Goal: Transaction & Acquisition: Obtain resource

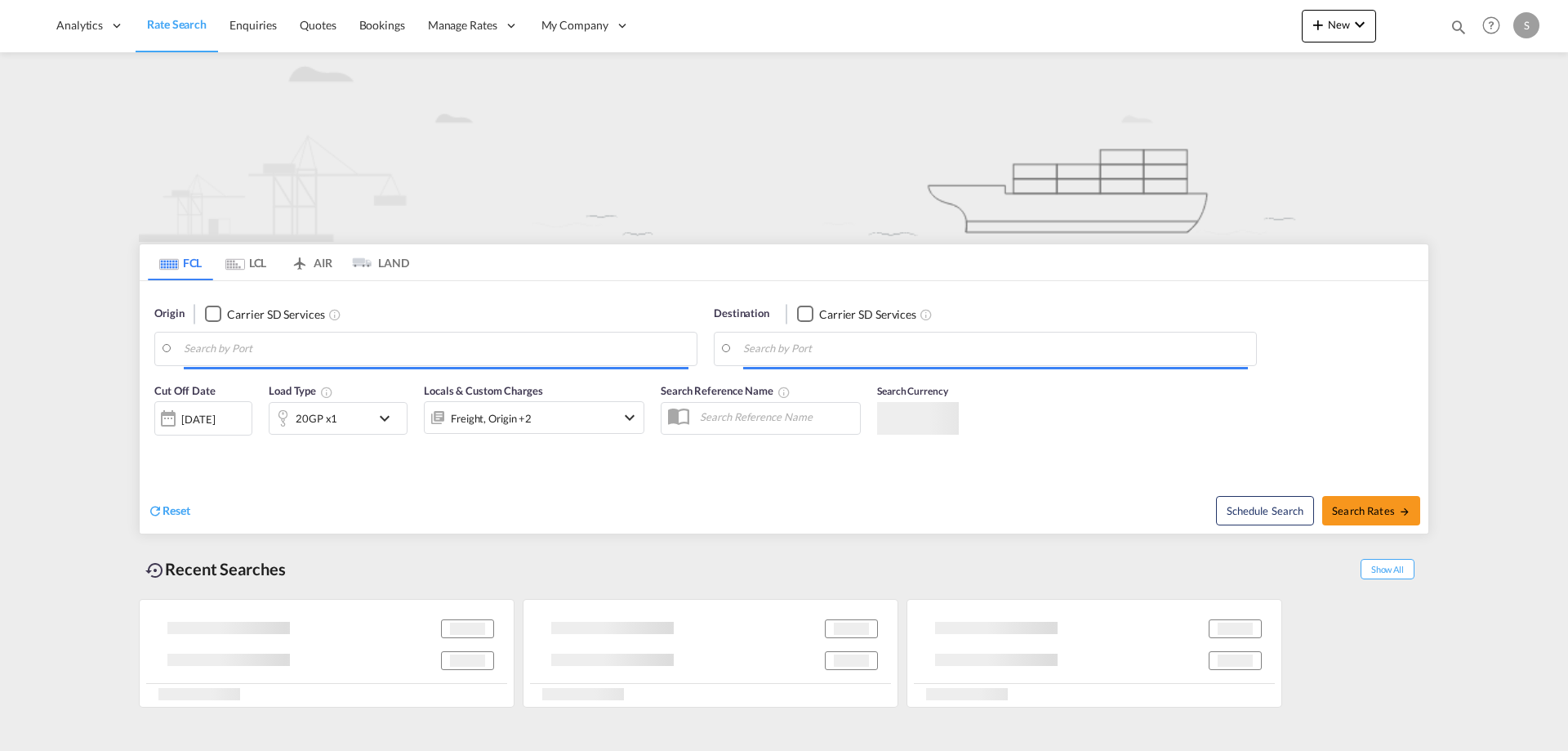
type input "[GEOGRAPHIC_DATA] ([GEOGRAPHIC_DATA]), DKCPH"
type input "[GEOGRAPHIC_DATA] ([GEOGRAPHIC_DATA]), MYPKG"
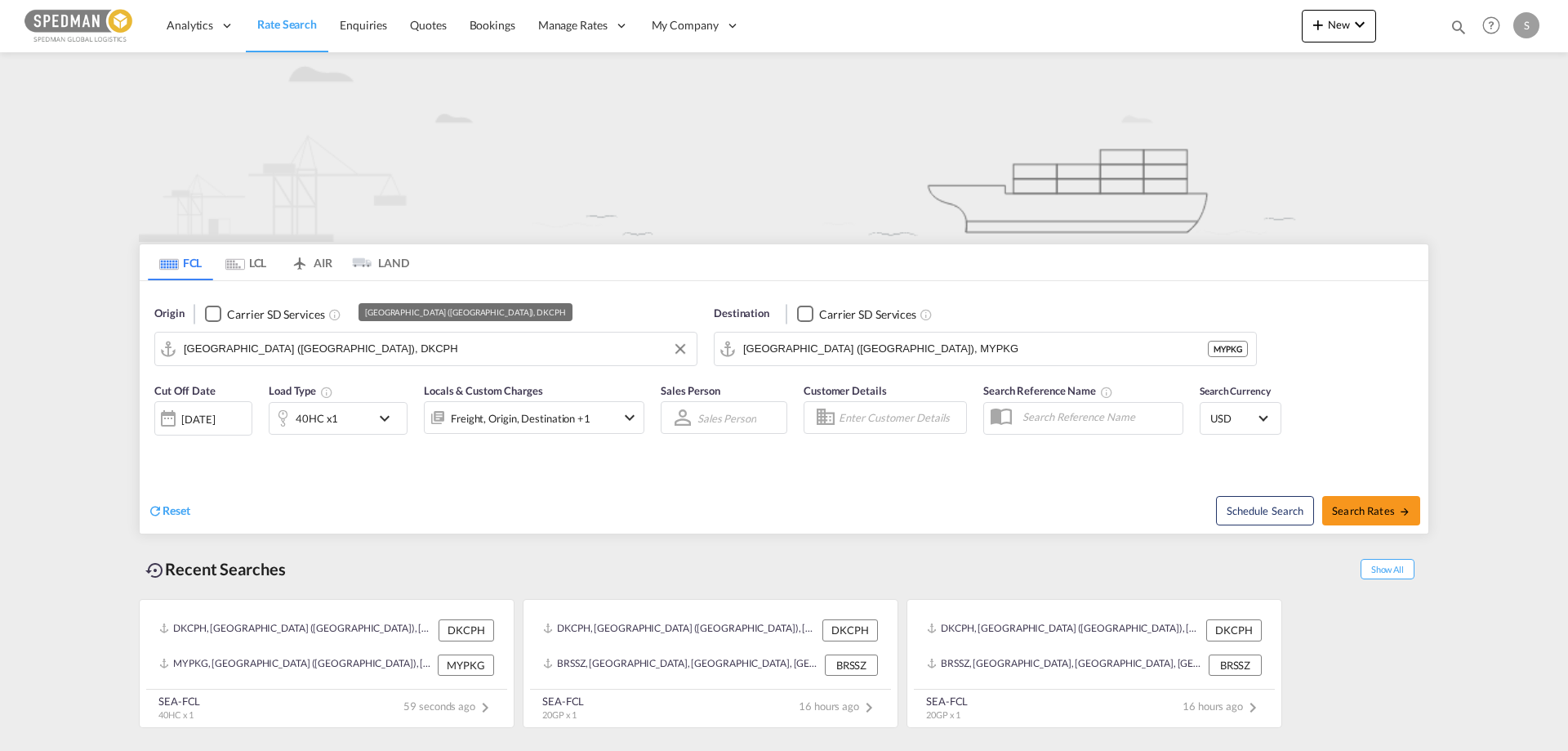
click at [390, 351] on input "[GEOGRAPHIC_DATA] ([GEOGRAPHIC_DATA]), DKCPH" at bounding box center [435, 348] width 505 height 24
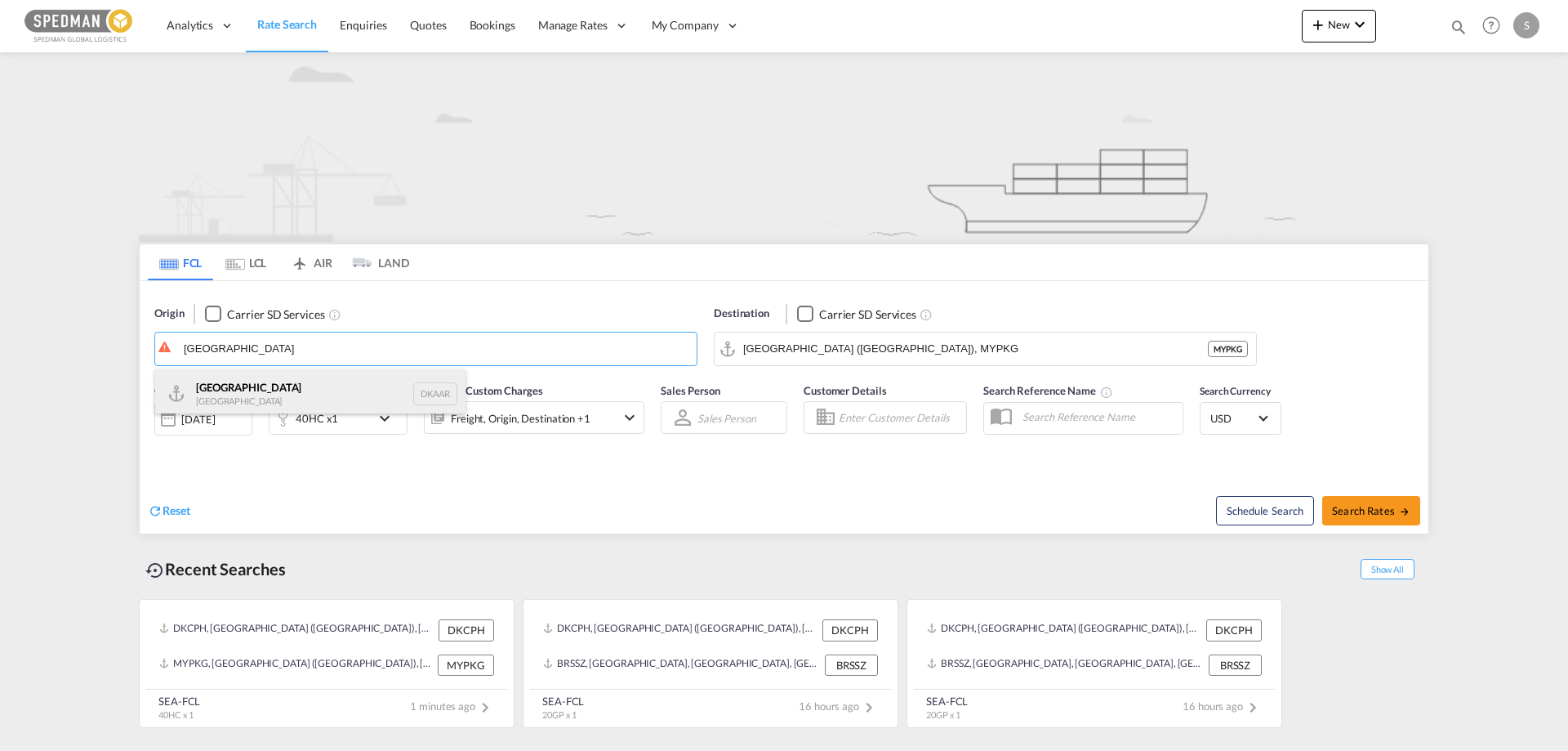
click at [231, 387] on div "Aarhus [GEOGRAPHIC_DATA] DKAAR" at bounding box center [311, 394] width 311 height 49
type input "[GEOGRAPHIC_DATA], [GEOGRAPHIC_DATA]"
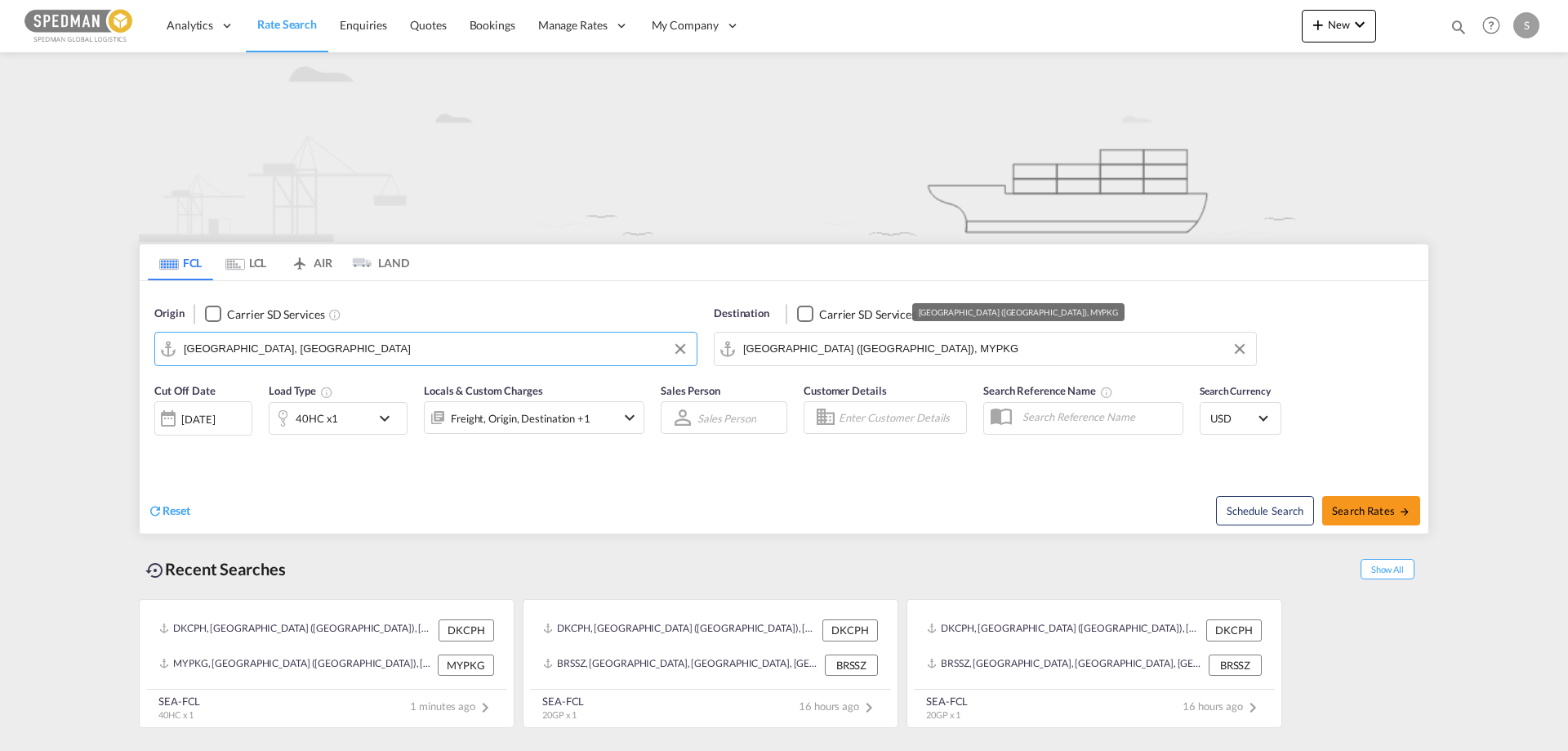
click at [955, 335] on md-autocomplete "[GEOGRAPHIC_DATA] ([GEOGRAPHIC_DATA]), MYPKG" at bounding box center [995, 349] width 505 height 28
click at [1237, 345] on button "Clear Input" at bounding box center [1239, 348] width 24 height 24
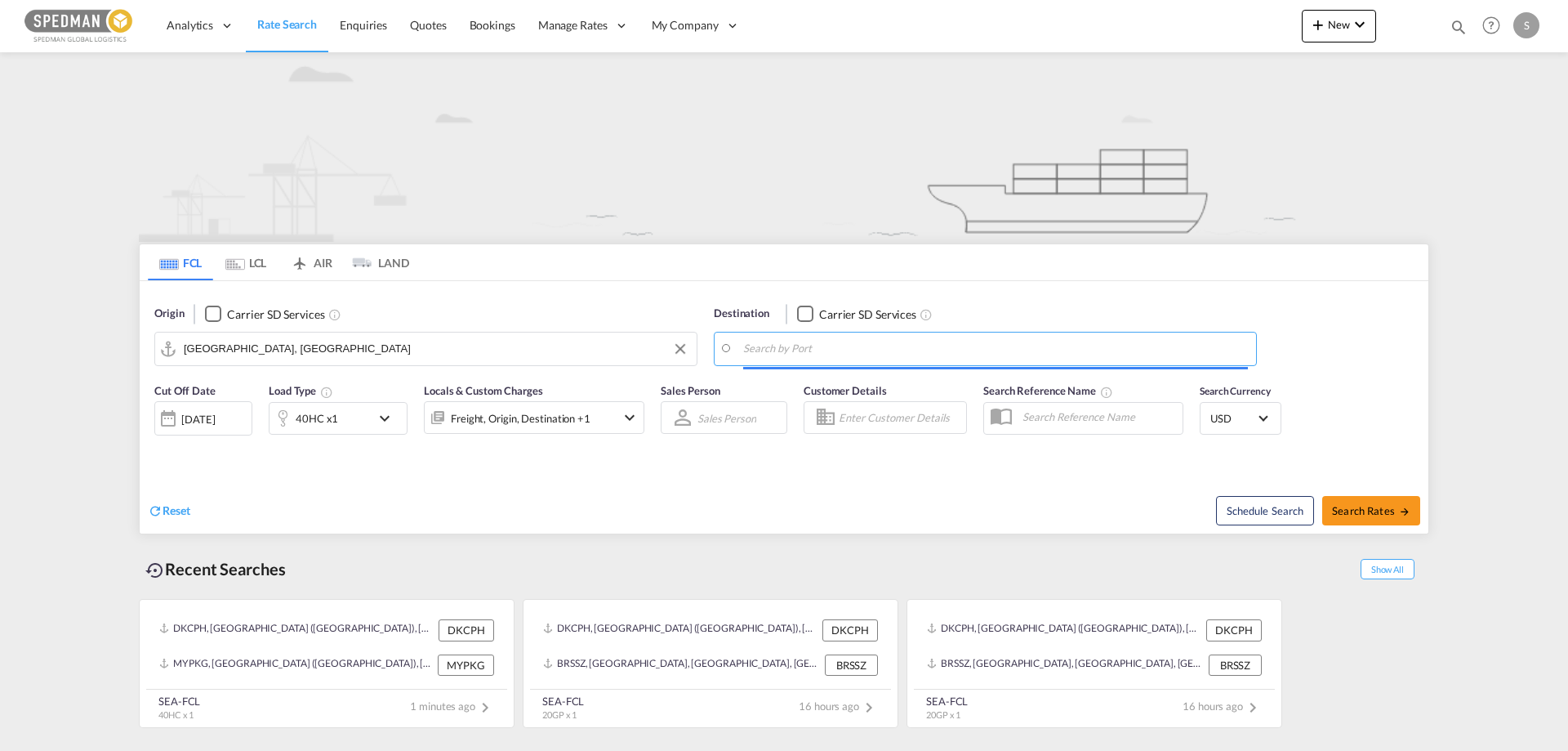
click at [746, 351] on body "Analytics Reports Dashboard Rate Search Enquiries Quotes Bookings" at bounding box center [784, 375] width 1568 height 751
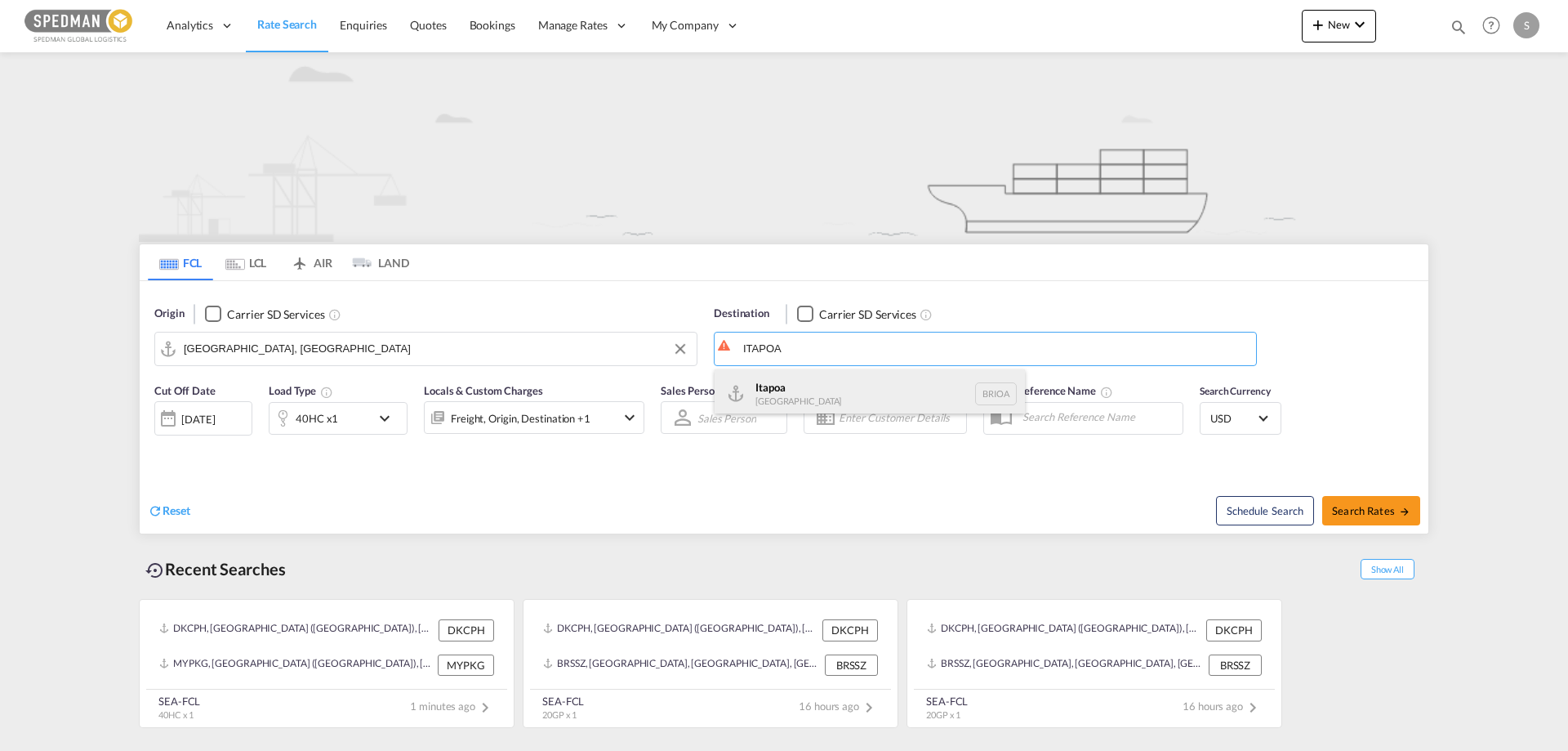
click at [761, 395] on div "Itapoa [GEOGRAPHIC_DATA] BRIOA" at bounding box center [870, 394] width 311 height 49
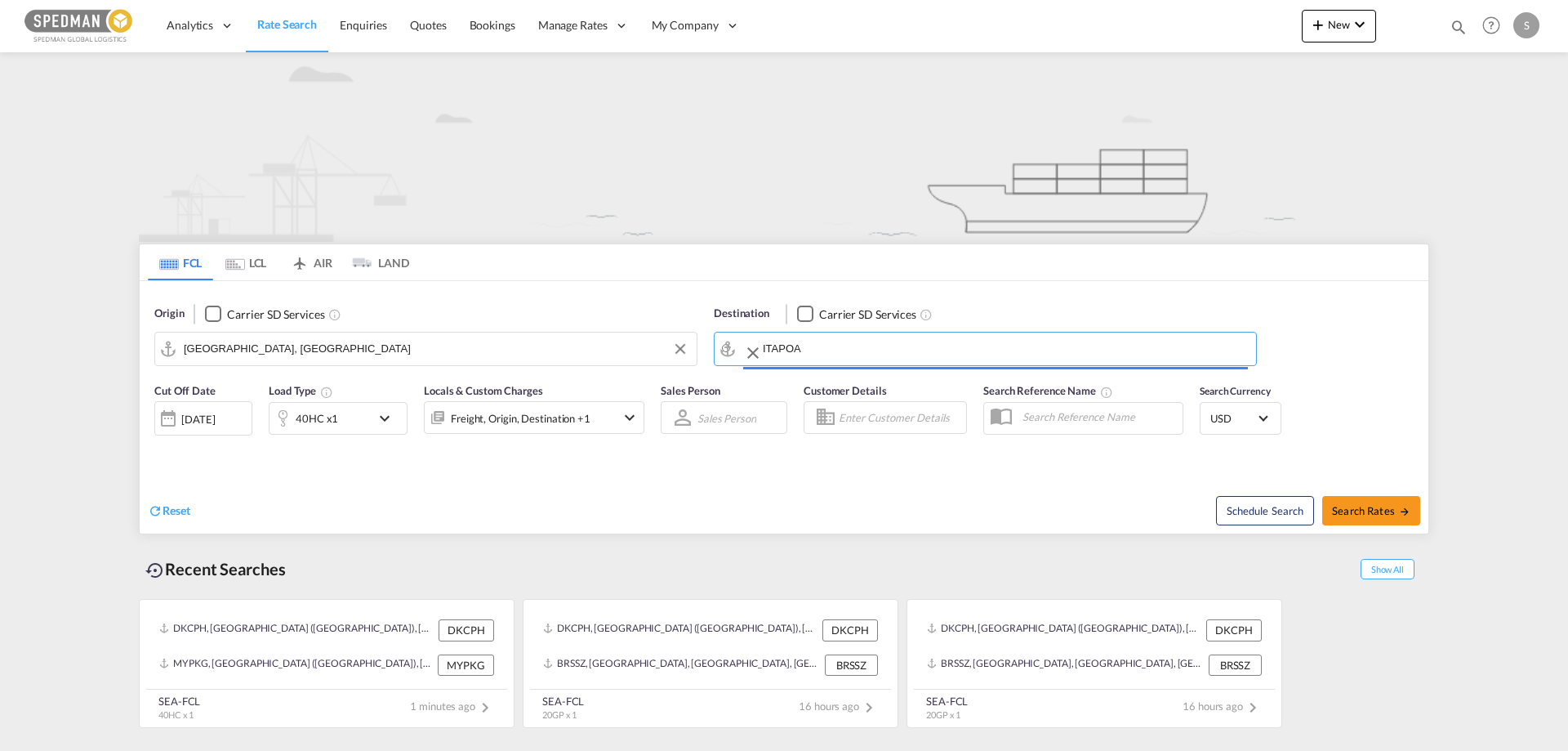
type input "Itapoa, BRIOA"
click at [1321, 144] on img at bounding box center [784, 147] width 1290 height 190
click at [1369, 514] on span "Search Rates" at bounding box center [1370, 511] width 79 height 13
type input "DKAAR to BRIOA / [DATE]"
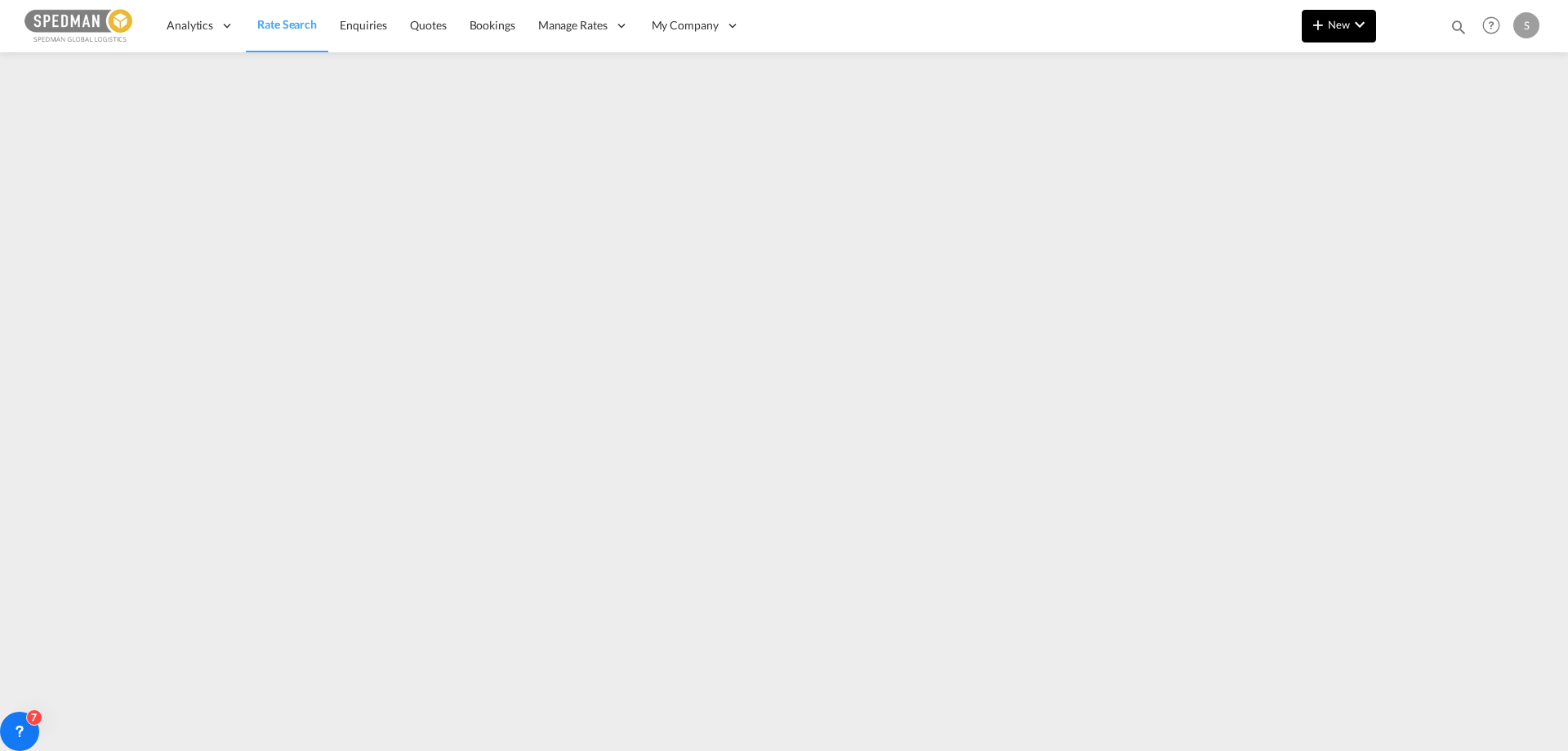
click at [1339, 30] on span "New" at bounding box center [1339, 24] width 61 height 13
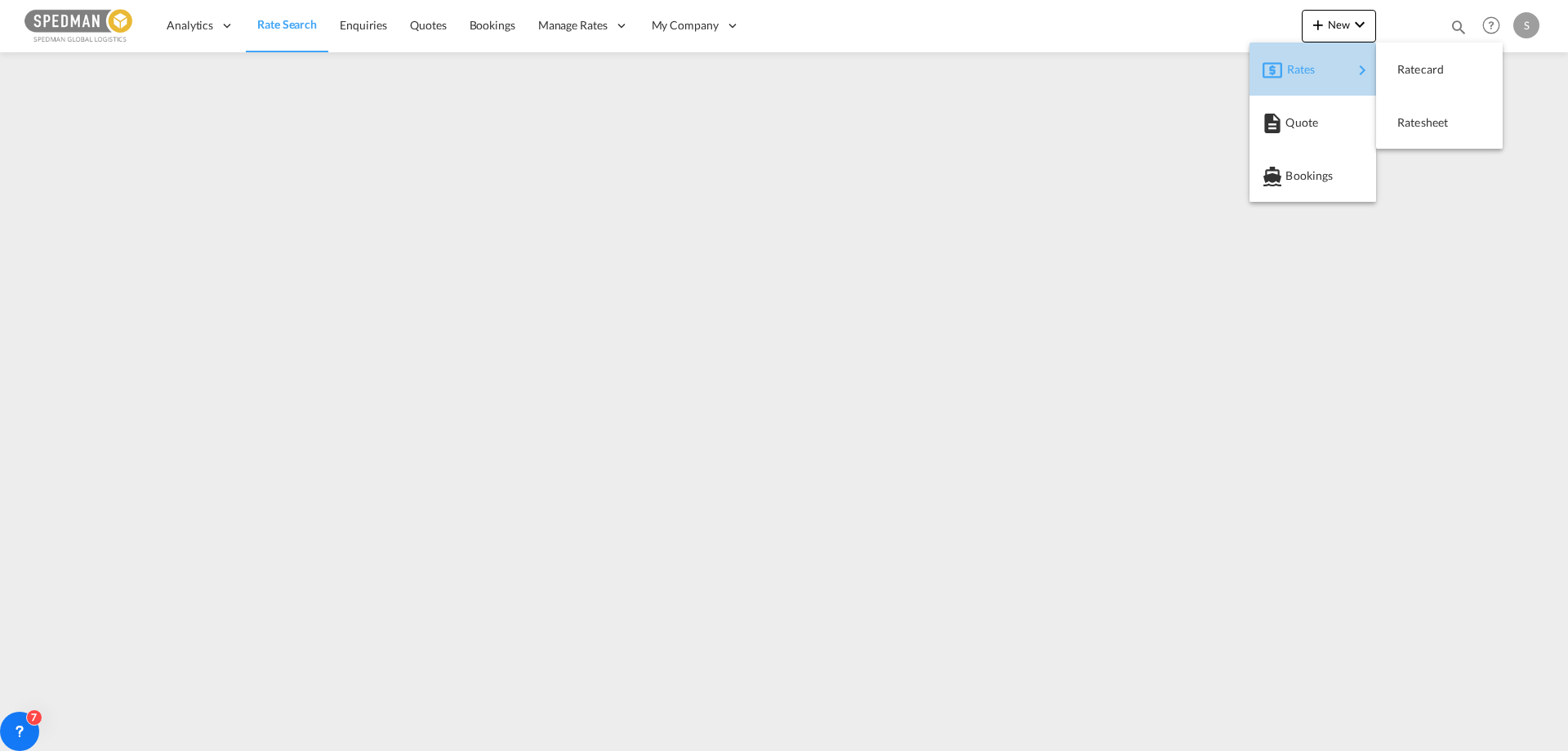
click at [1306, 74] on span "Rates" at bounding box center [1297, 70] width 20 height 33
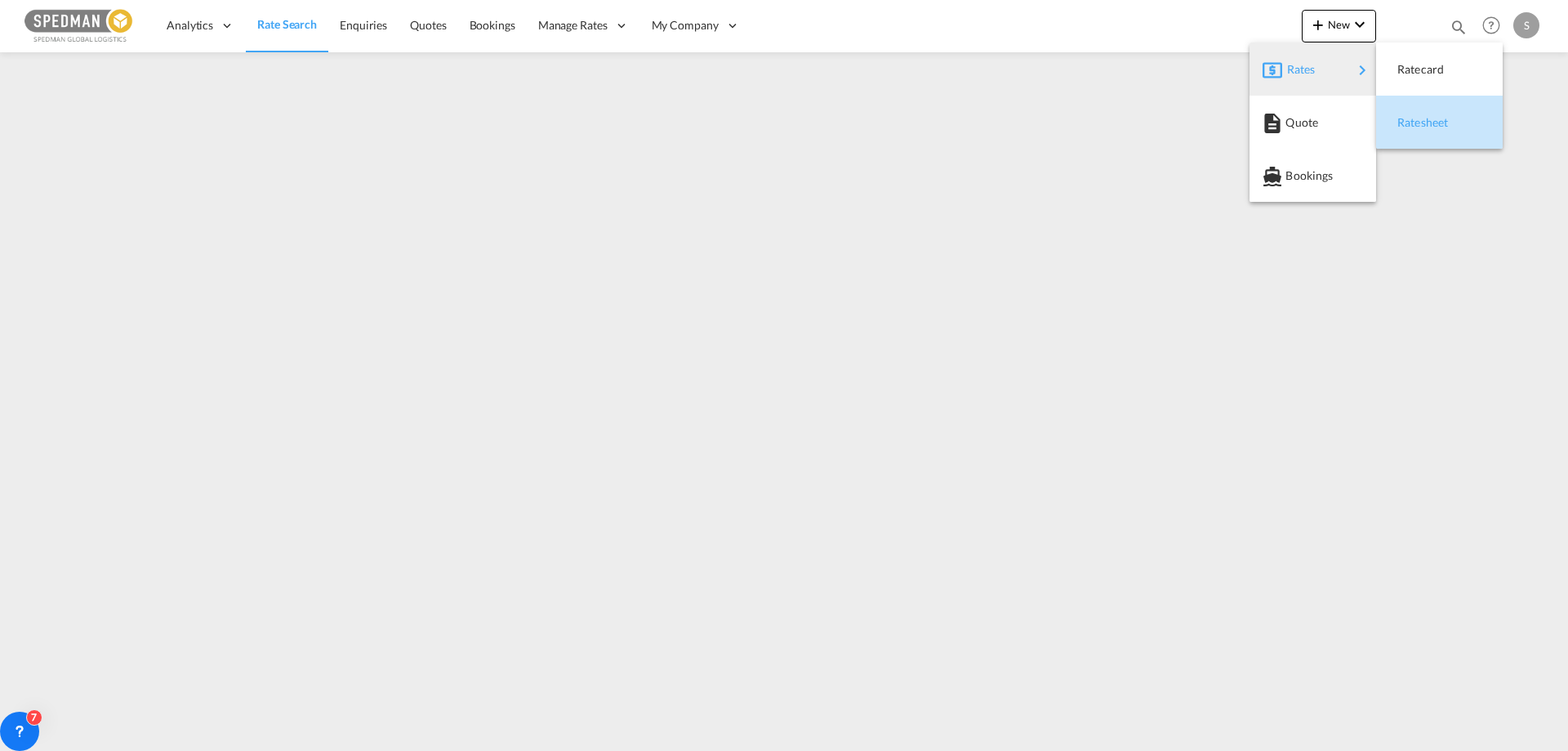
click at [1415, 120] on span "Ratesheet" at bounding box center [1406, 123] width 18 height 33
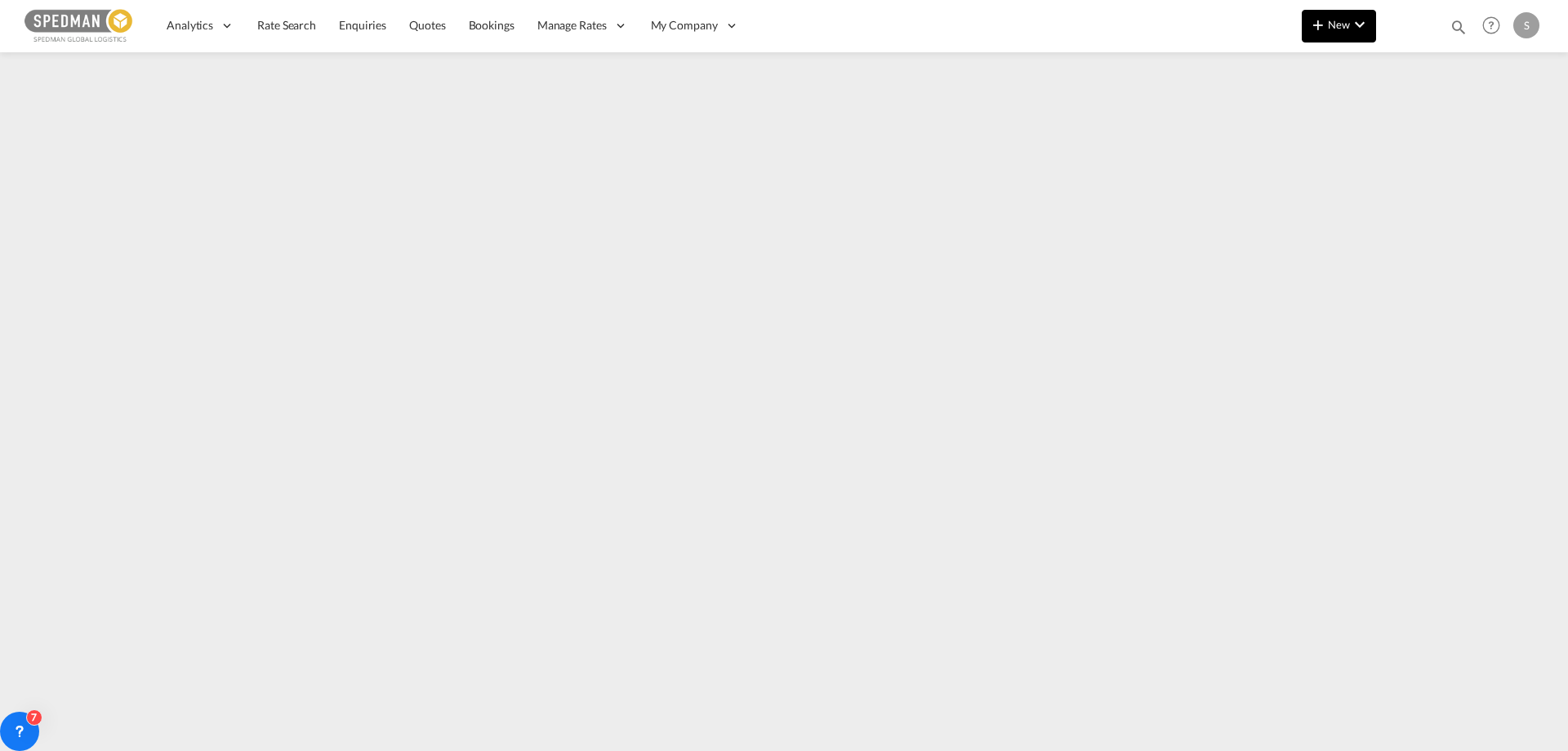
click at [1359, 28] on md-icon "icon-chevron-down" at bounding box center [1359, 24] width 20 height 20
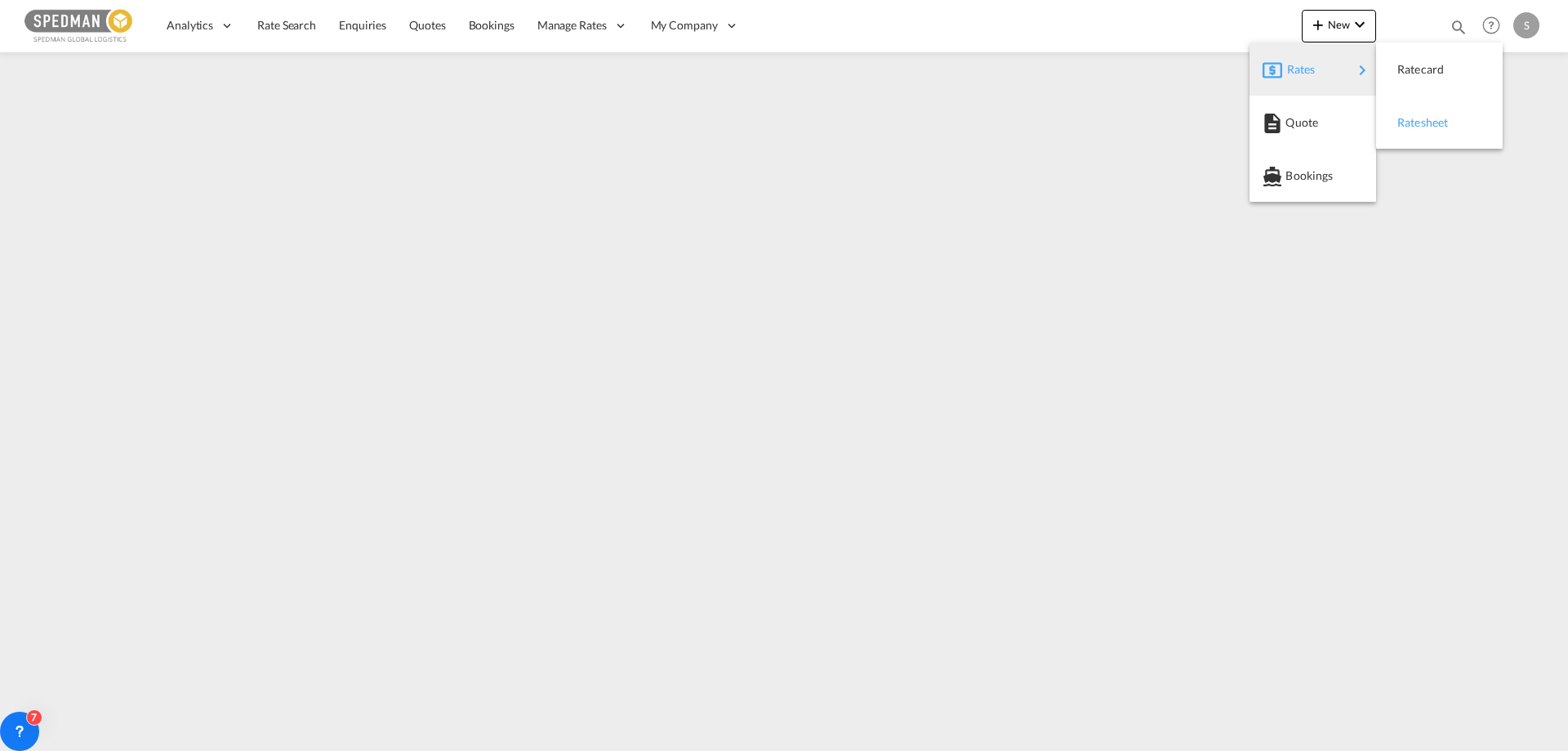
click at [1415, 123] on span "Ratesheet" at bounding box center [1406, 123] width 18 height 33
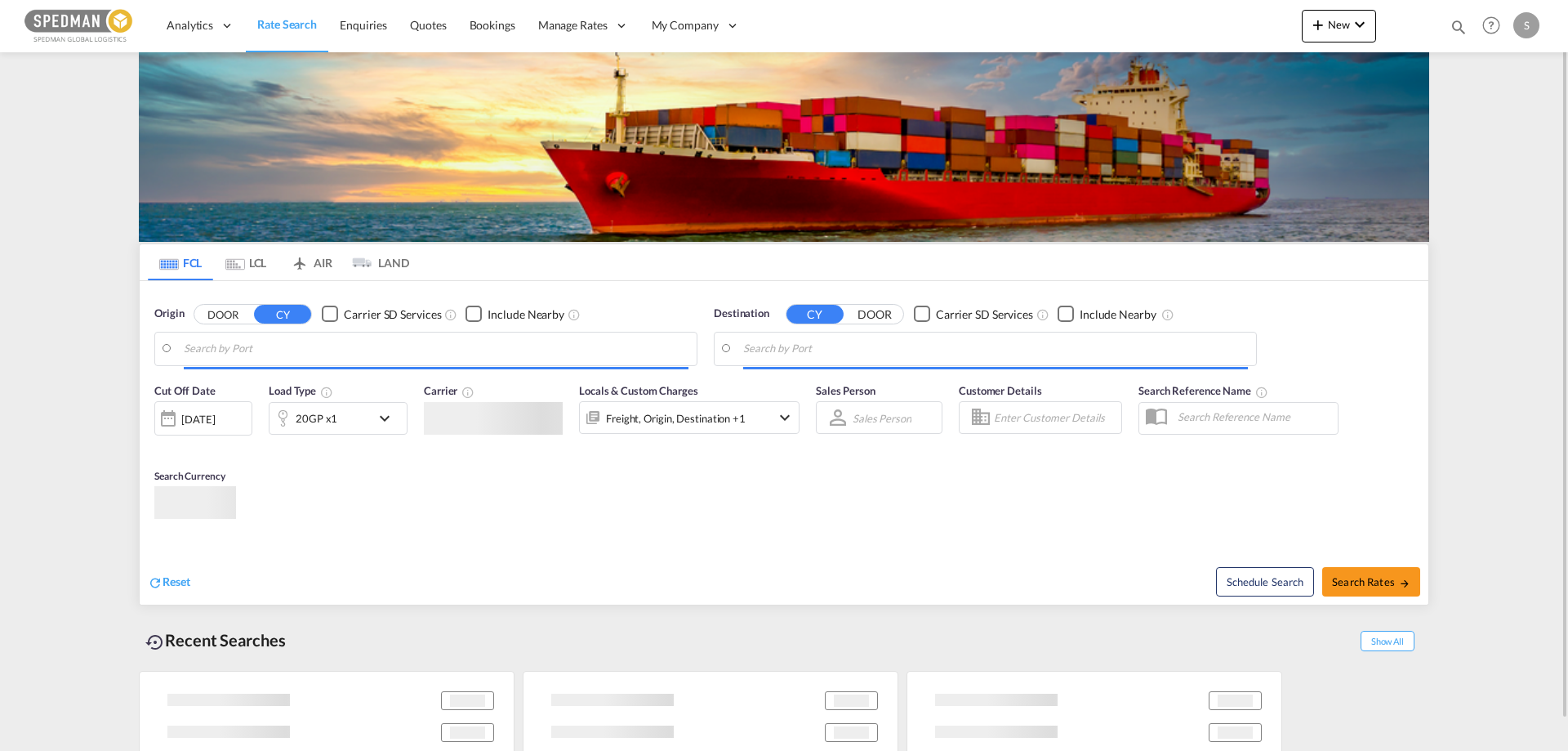
type input "[GEOGRAPHIC_DATA], [GEOGRAPHIC_DATA]"
type input "Itajai, BRITJ"
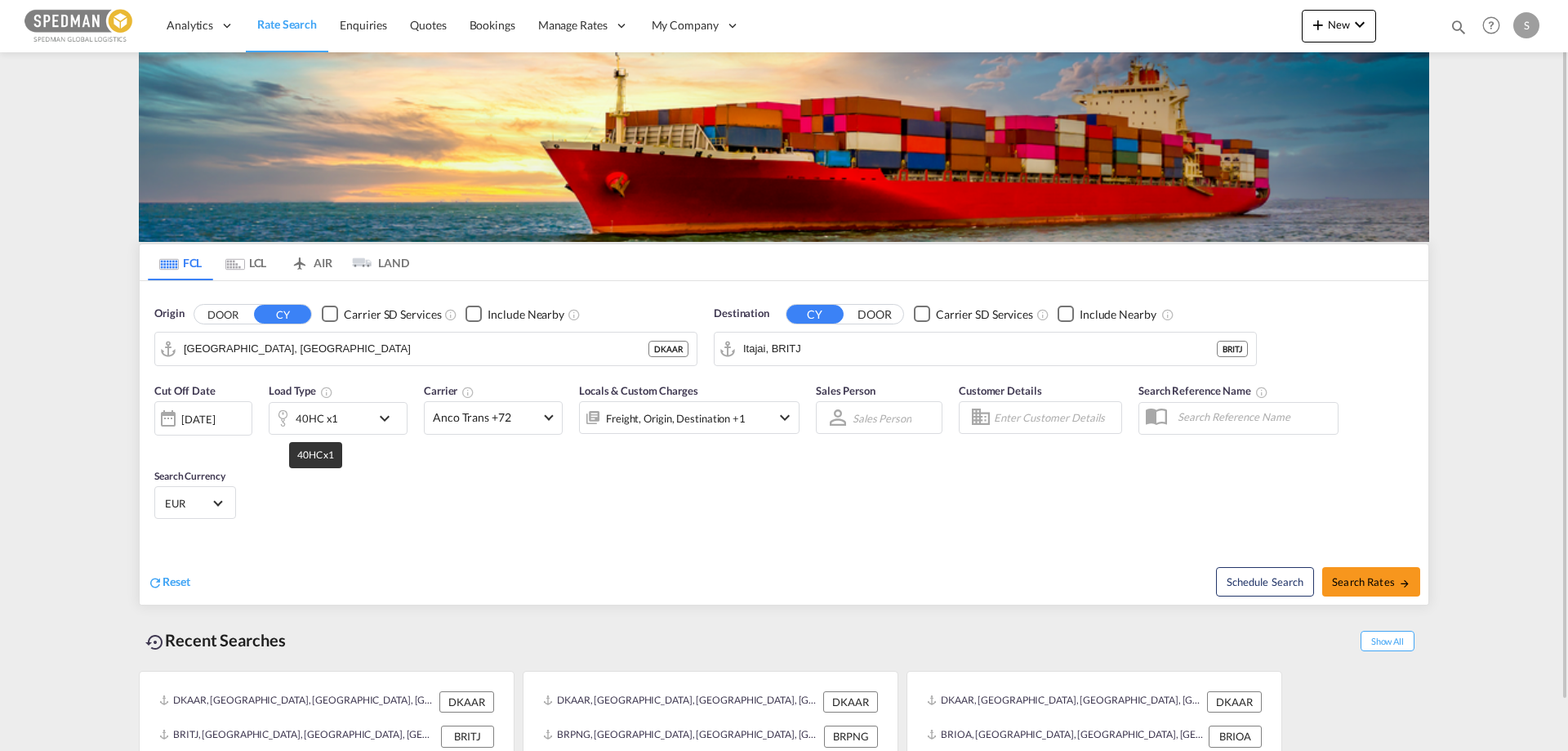
click at [313, 413] on div "40HC x1" at bounding box center [316, 418] width 42 height 23
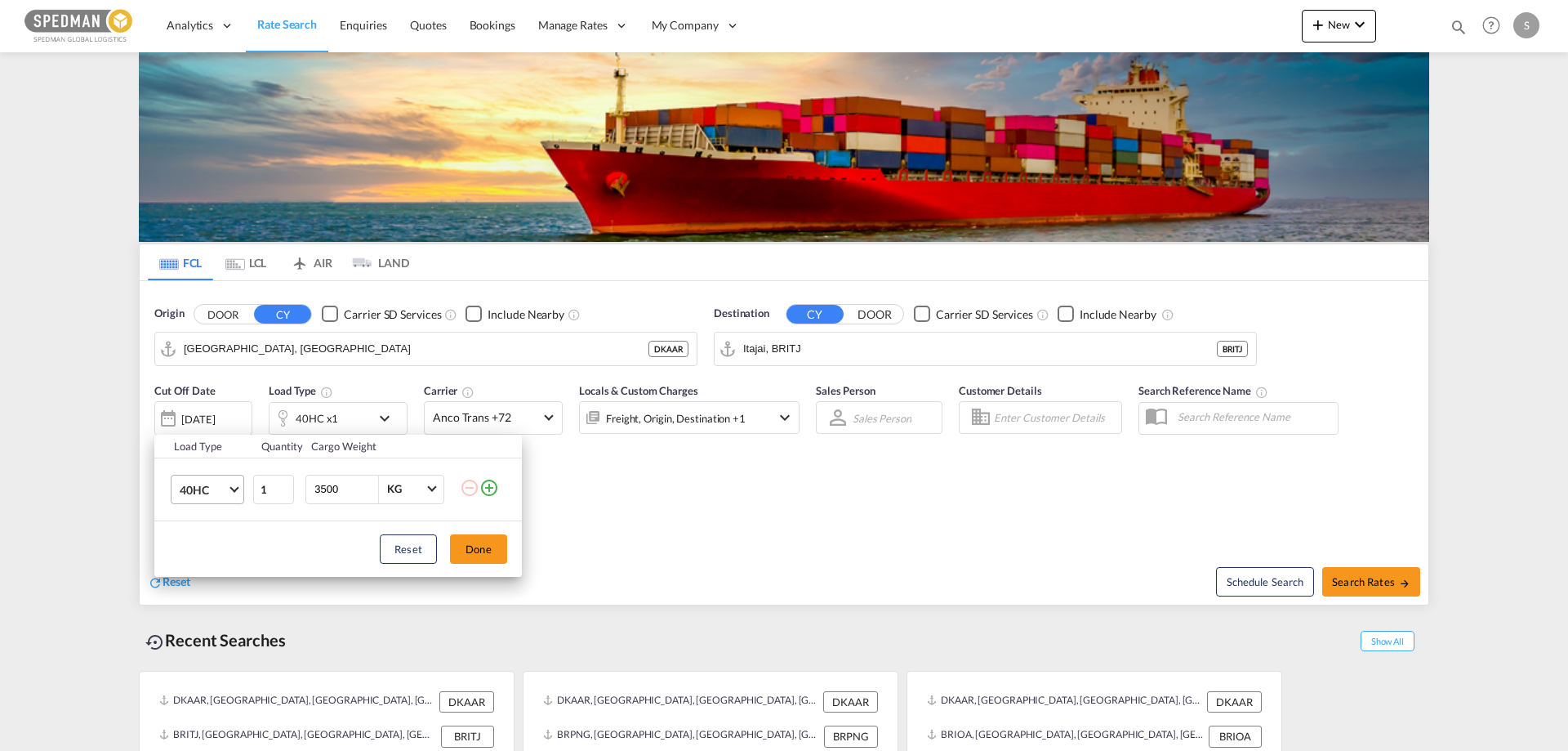
click at [213, 492] on span "40HC" at bounding box center [203, 490] width 47 height 16
type md-option "40HC"
type md-option "20GP"
click at [200, 410] on div "20GP" at bounding box center [194, 411] width 29 height 16
drag, startPoint x: 350, startPoint y: 493, endPoint x: 251, endPoint y: 486, distance: 99.2
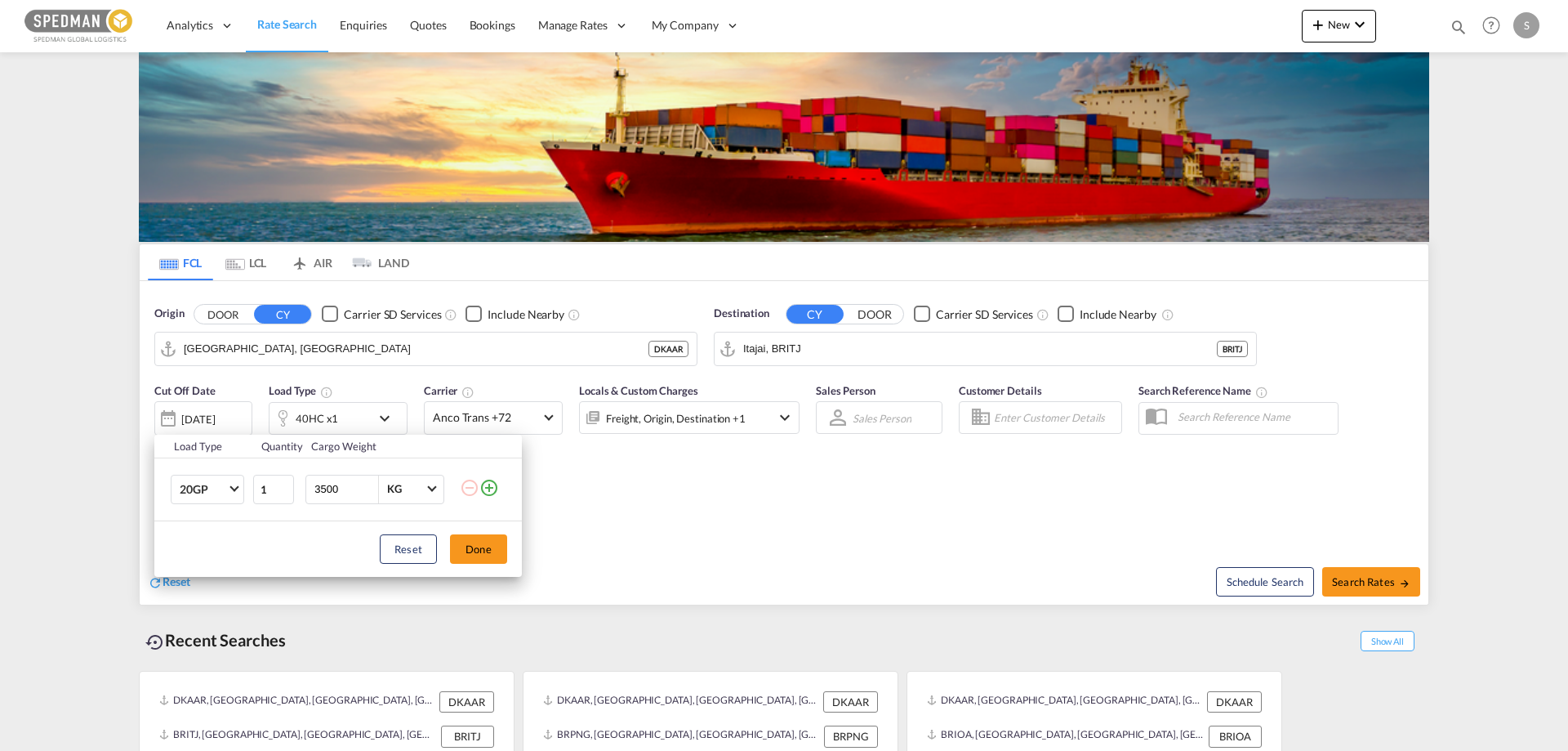
click at [251, 486] on tr "20GP 1 3500 KG KG" at bounding box center [338, 489] width 368 height 63
type input "1"
type input "20000"
click at [465, 554] on button "Done" at bounding box center [478, 549] width 57 height 30
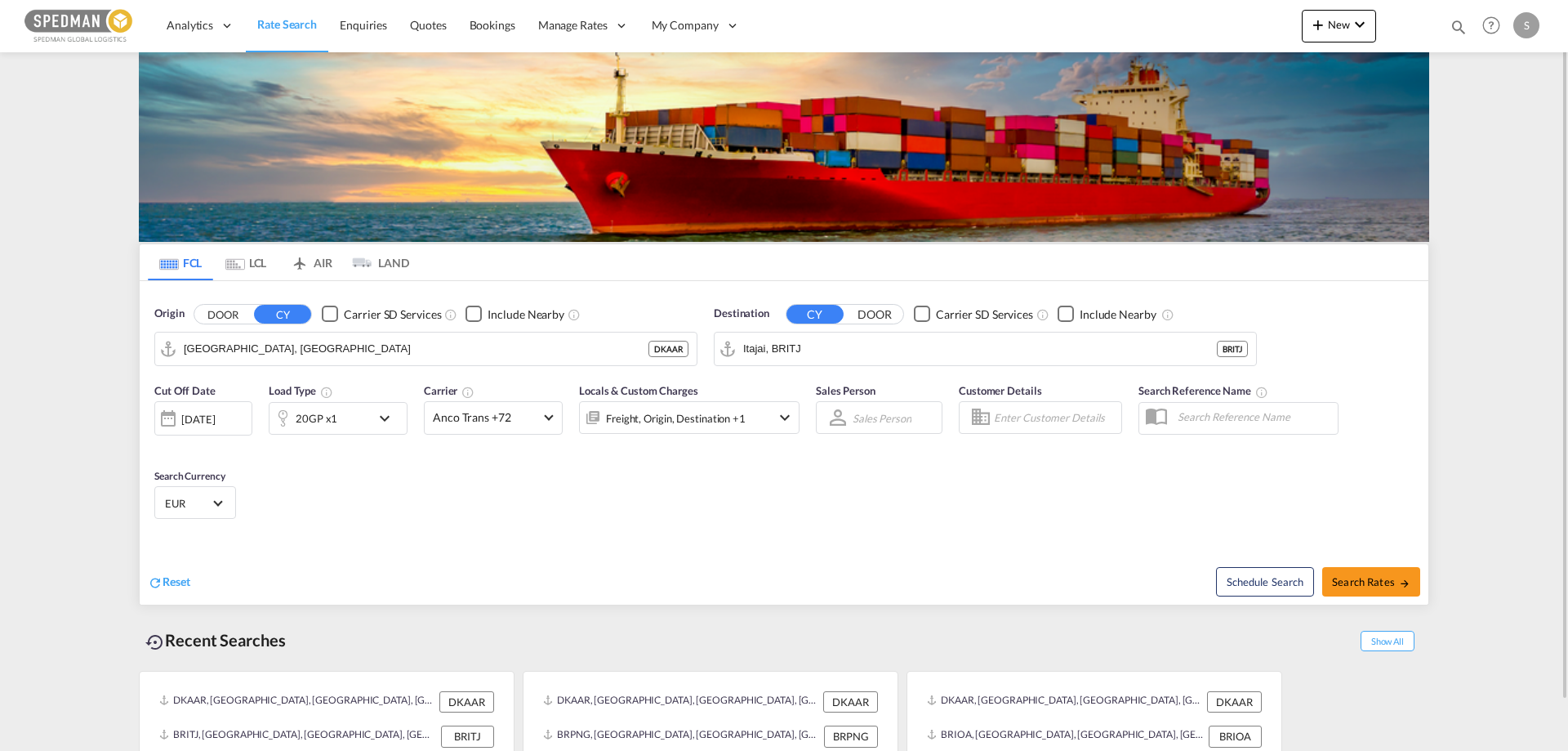
click at [779, 596] on div "Reset Schedule Search Search Rates" at bounding box center [784, 568] width 1288 height 71
click at [220, 501] on span "Select Currency: € EUREuro" at bounding box center [218, 502] width 9 height 9
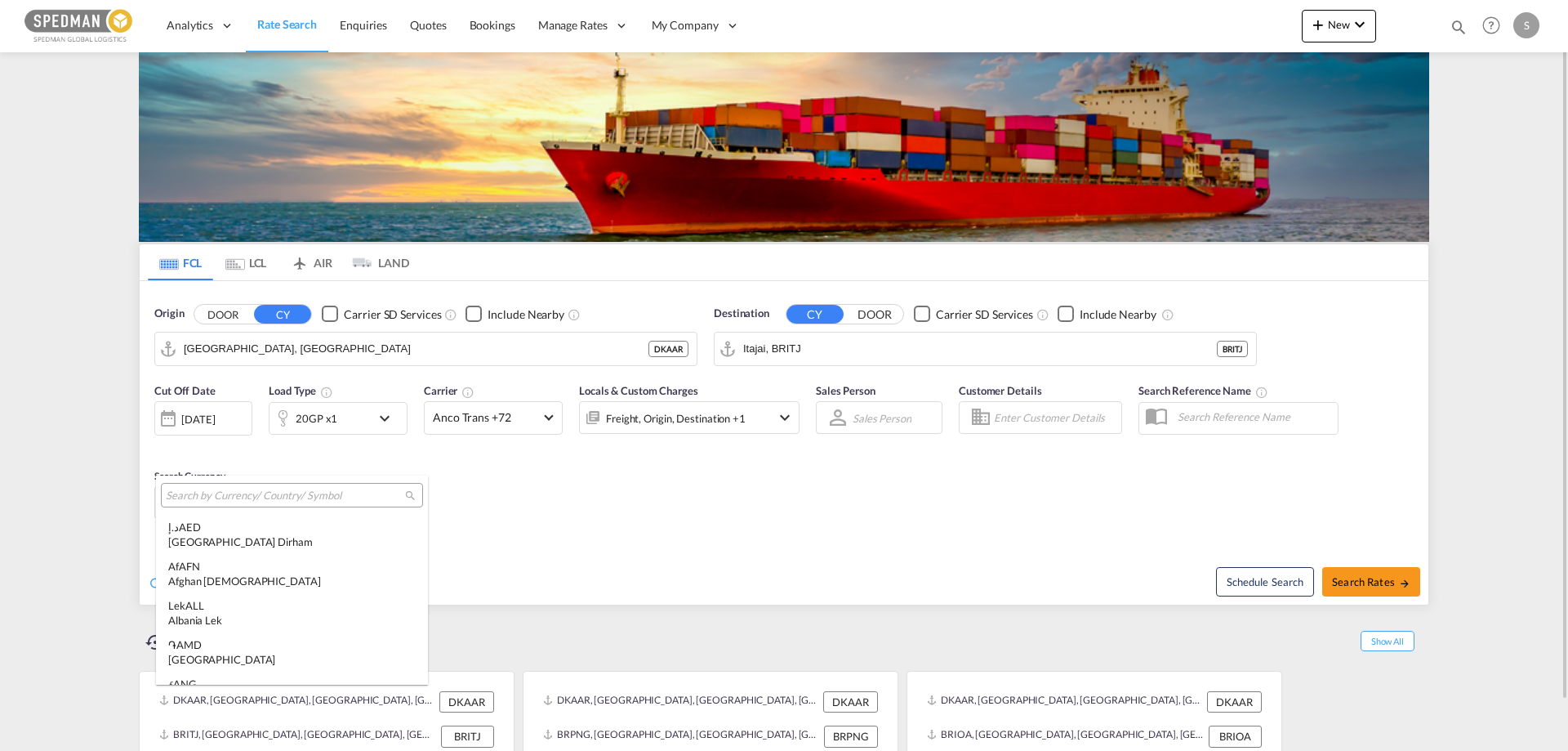
scroll to position [1640, 0]
click at [219, 501] on input "search" at bounding box center [285, 496] width 239 height 14
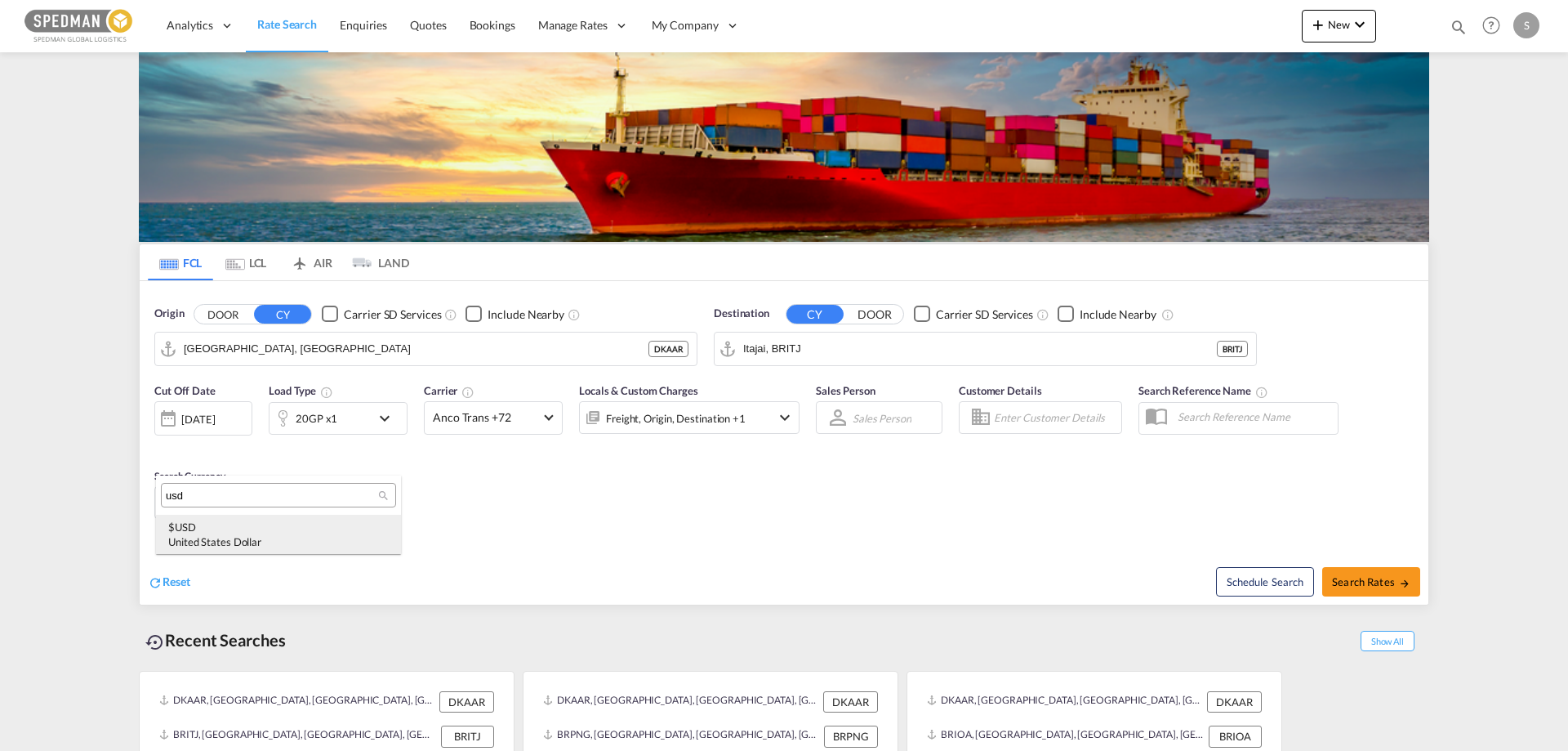
type input "usd"
click at [201, 530] on div "$ USD United States Dollar" at bounding box center [278, 534] width 220 height 30
click at [765, 525] on div "Cut Off Date 02 Sep 2025 02/09/2025 Load Type 20GP x1 Carrier Anco Trans +72 On…" at bounding box center [784, 454] width 1288 height 159
click at [817, 351] on input "Itajai, BRITJ" at bounding box center [995, 348] width 505 height 24
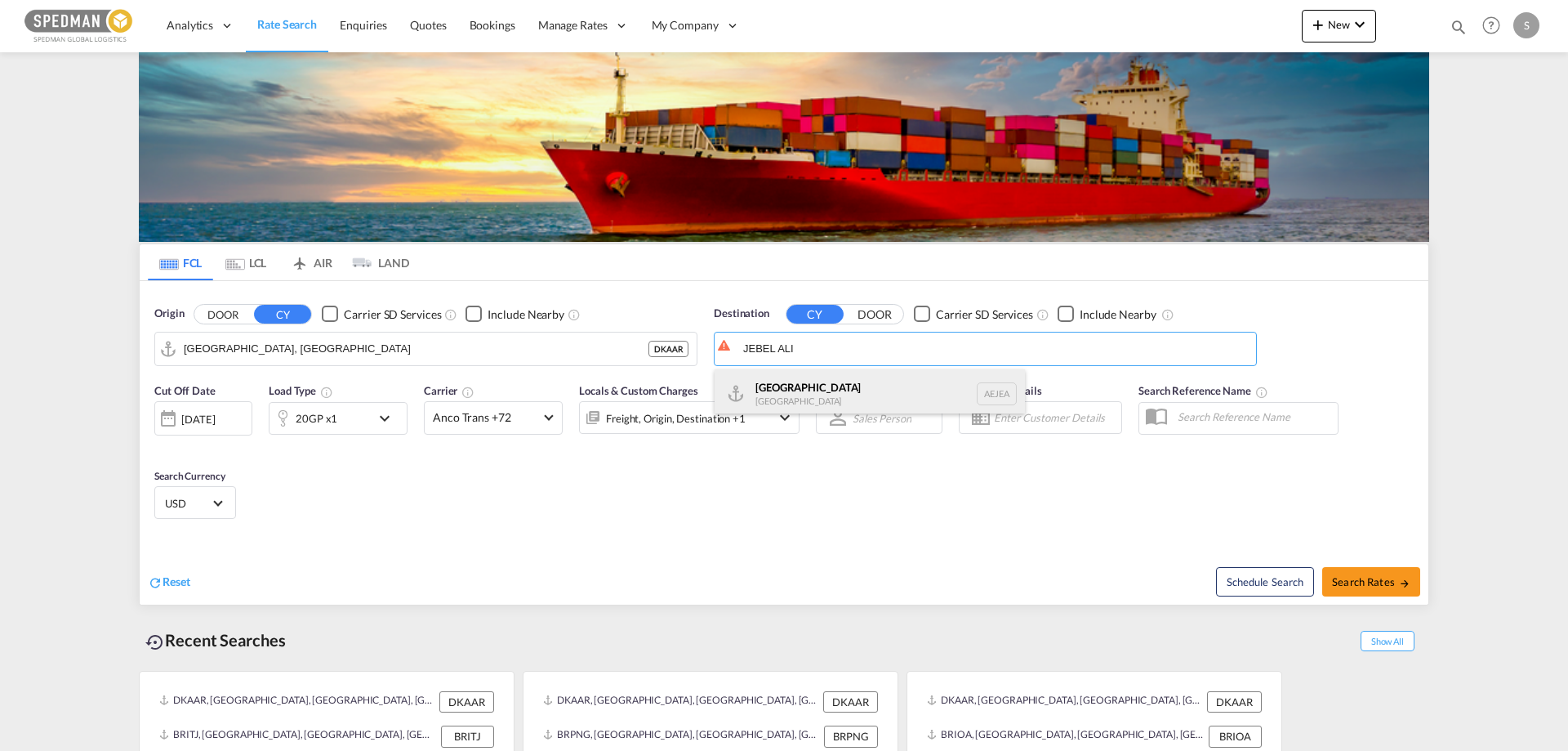
click at [789, 384] on div "Jebel Ali United Arab Emirates AEJEA" at bounding box center [870, 394] width 311 height 49
type input "Jebel Ali, AEJEA"
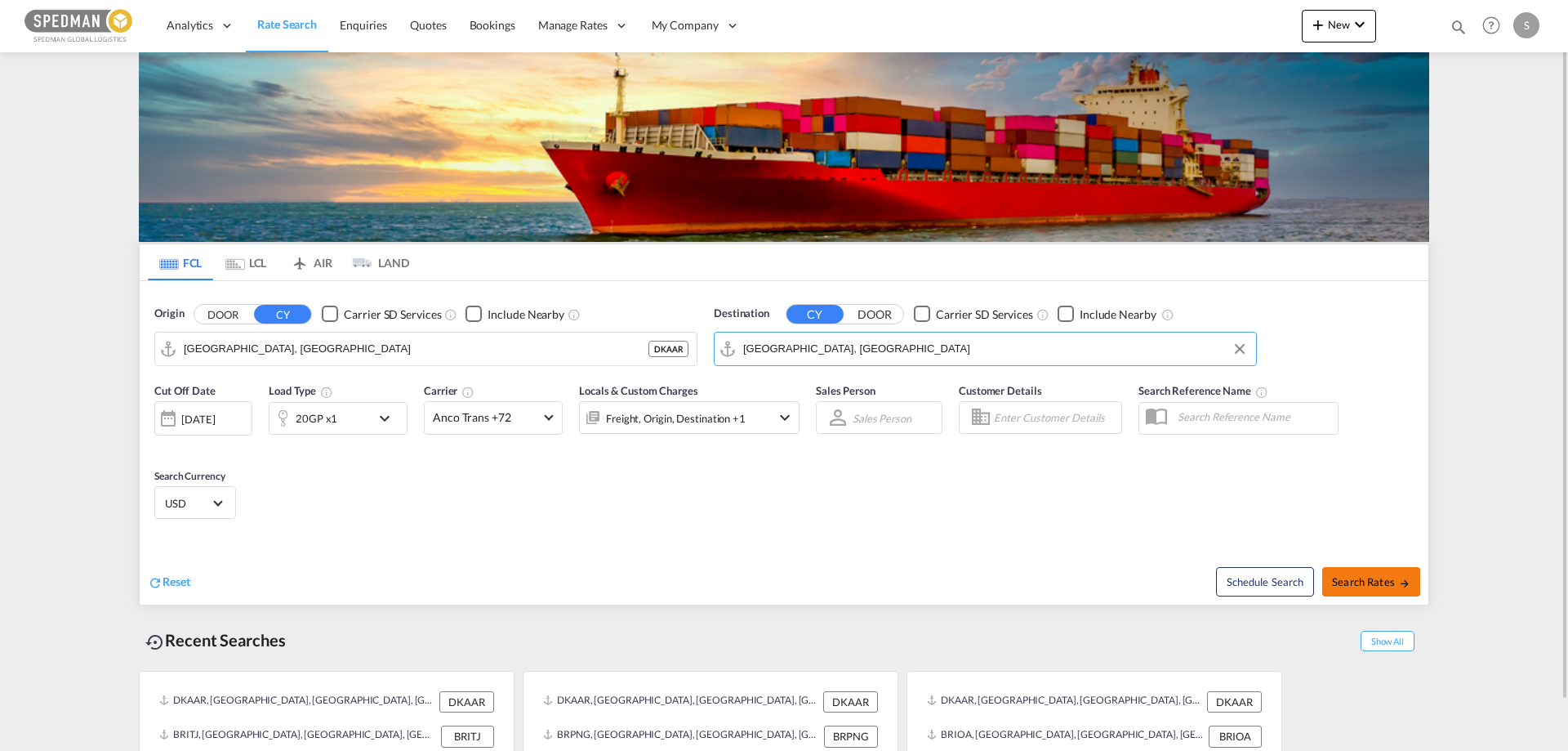
click at [1340, 577] on span "Search Rates" at bounding box center [1370, 581] width 79 height 13
type input "DKAAR to AEJEA / 2 Sep 2025"
